Goal: Task Accomplishment & Management: Use online tool/utility

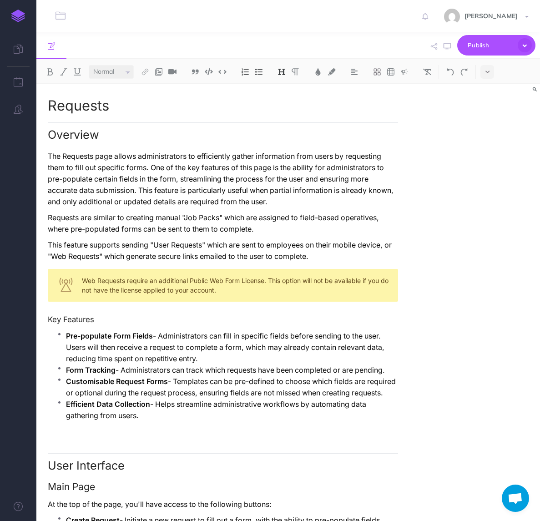
select select "null"
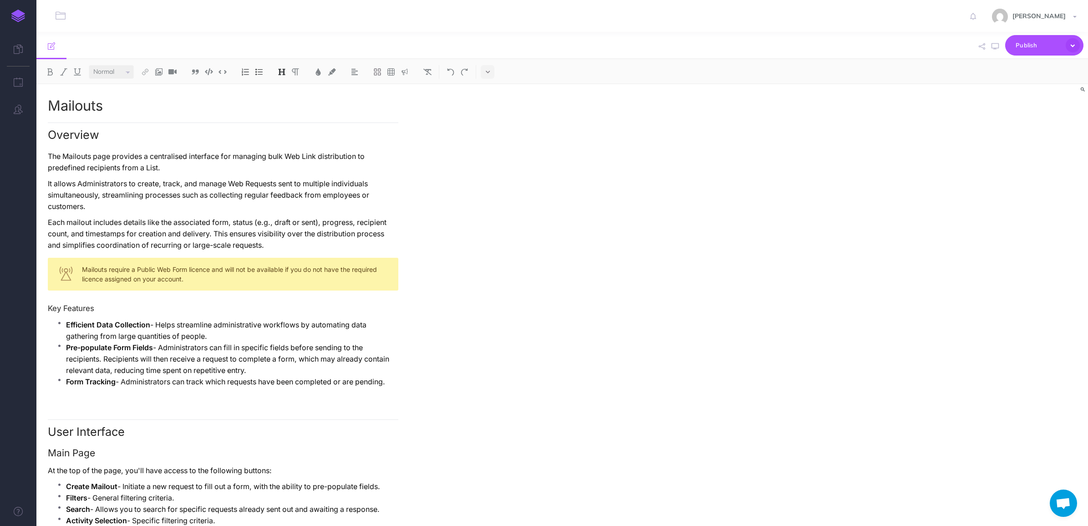
select select "null"
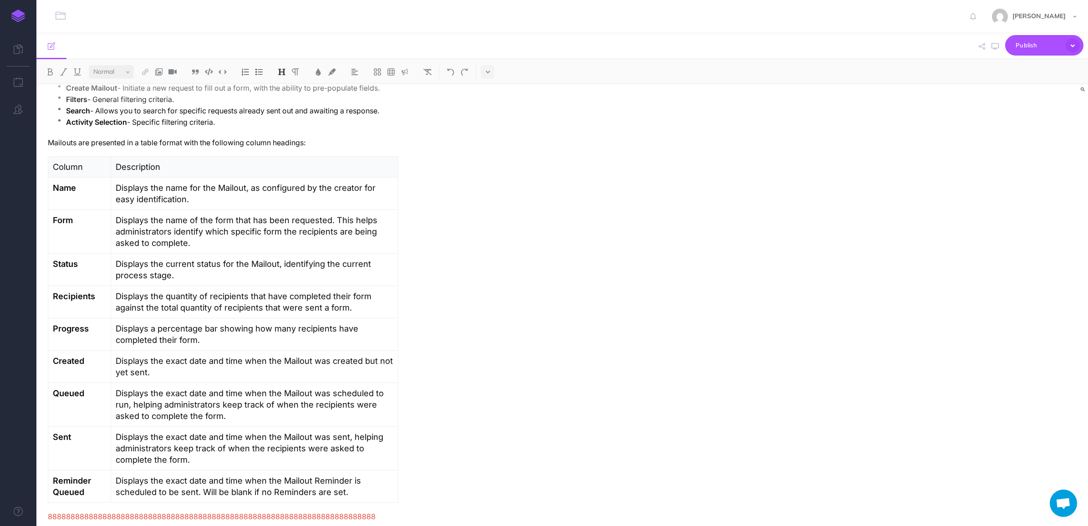
scroll to position [626, 0]
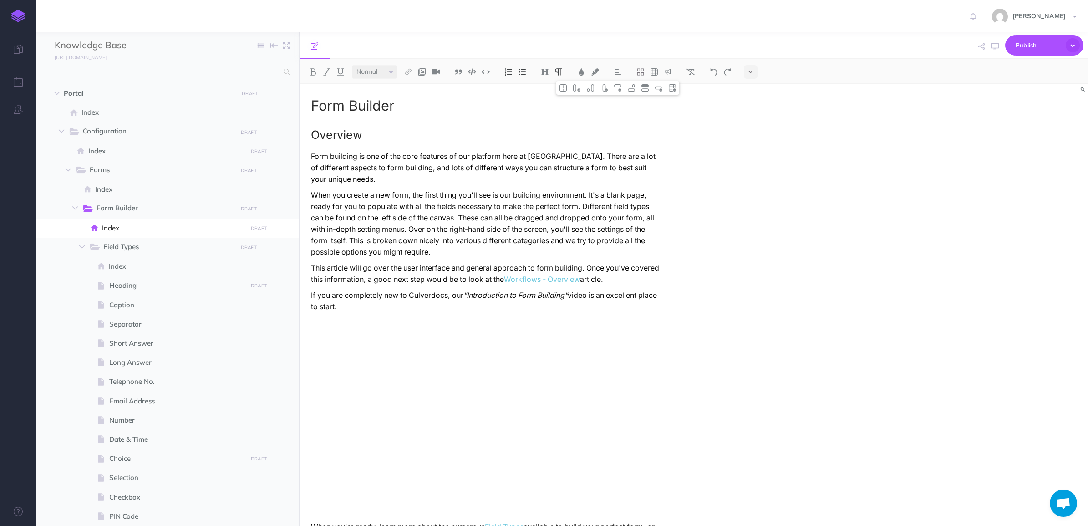
select select "null"
